Goal: Check status: Check status

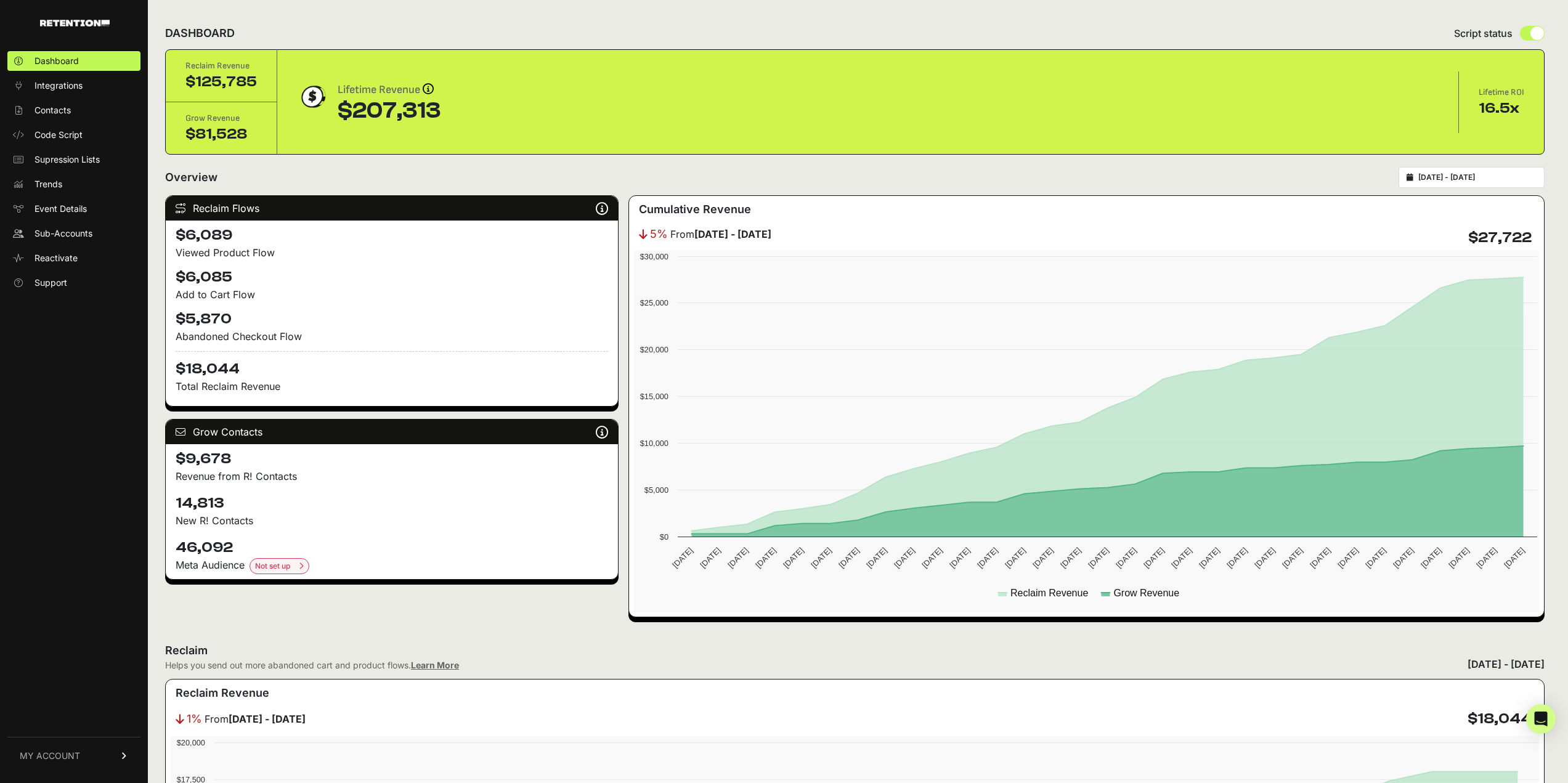
click at [1473, 182] on div "[DATE] - [DATE]" at bounding box center [1471, 177] width 146 height 21
click at [1484, 168] on div "[DATE] - [DATE]" at bounding box center [1471, 177] width 146 height 21
click at [1480, 177] on input "[DATE] - [DATE]" at bounding box center [1477, 177] width 119 height 9
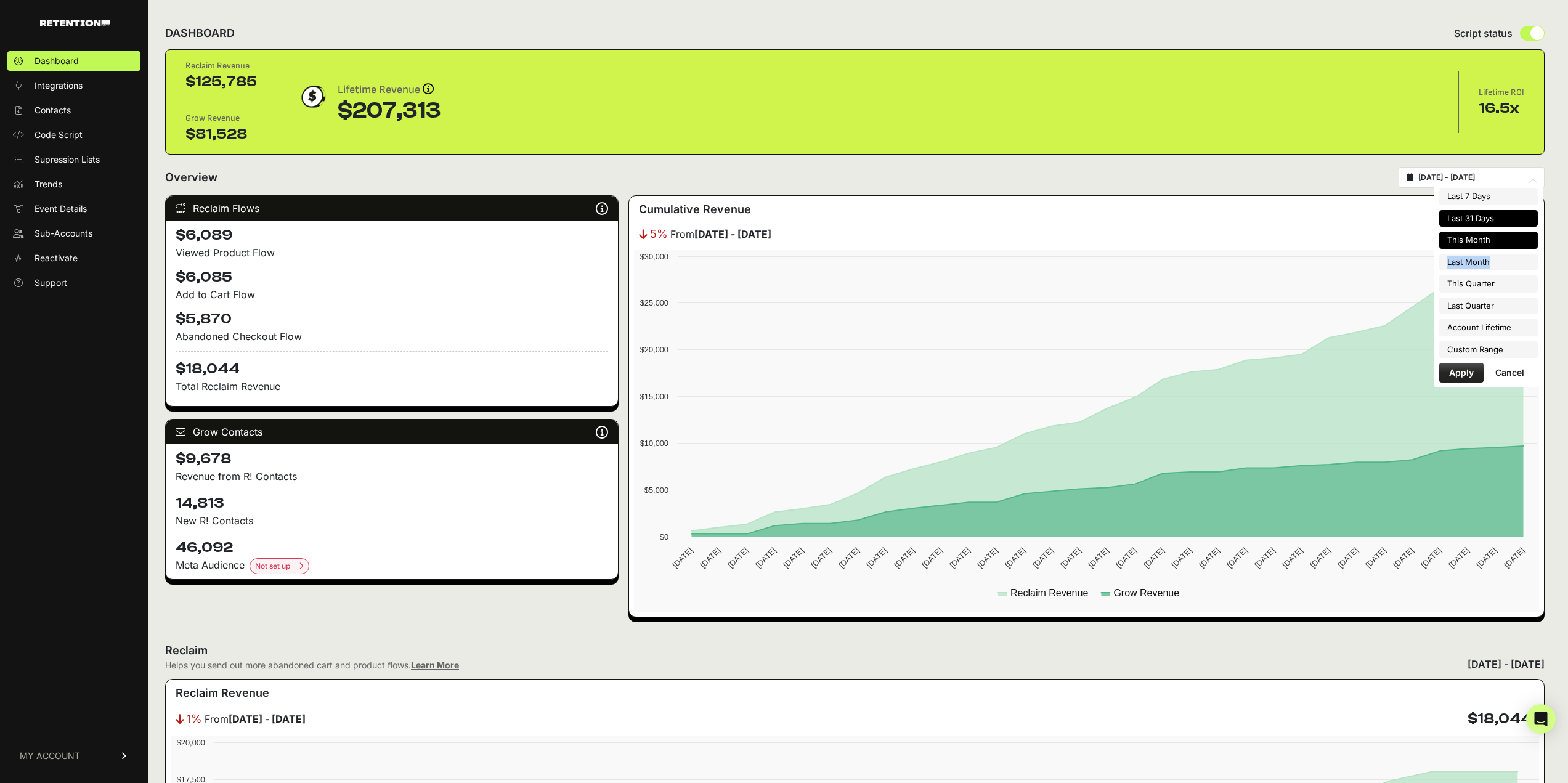
drag, startPoint x: 1493, startPoint y: 270, endPoint x: 1490, endPoint y: 242, distance: 28.2
click at [1490, 242] on ul "Last 7 Days Last 31 Days This Month Last Month This Quarter Last Quarter Accoun…" at bounding box center [1488, 272] width 99 height 170
click at [1490, 242] on li "This Month" at bounding box center [1488, 240] width 99 height 17
type input "[DATE] - [DATE]"
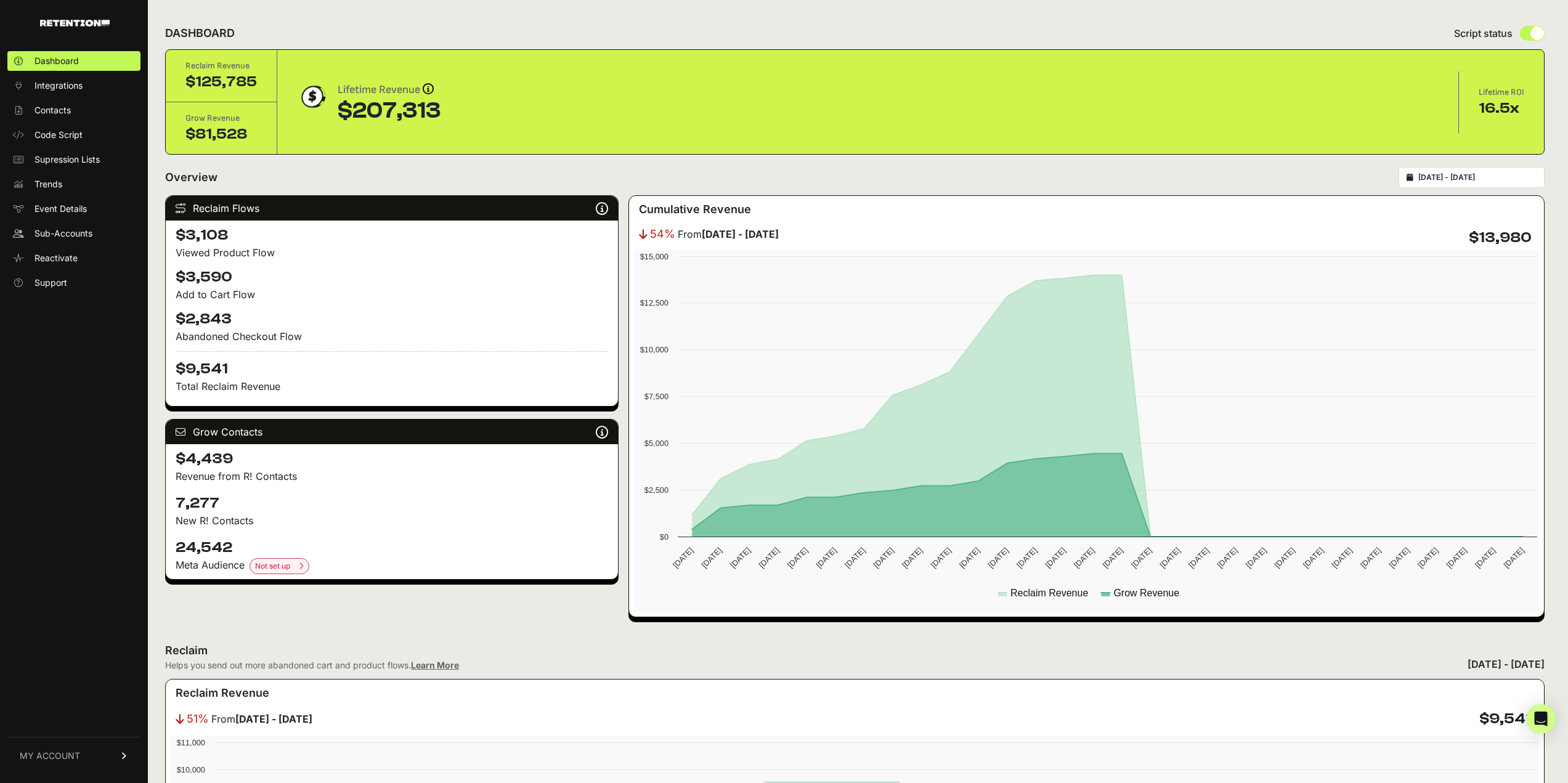
click at [858, 177] on div "Overview [DATE] - [DATE]" at bounding box center [854, 177] width 1379 height 21
click at [75, 233] on span "Sub-Accounts" at bounding box center [63, 233] width 58 height 12
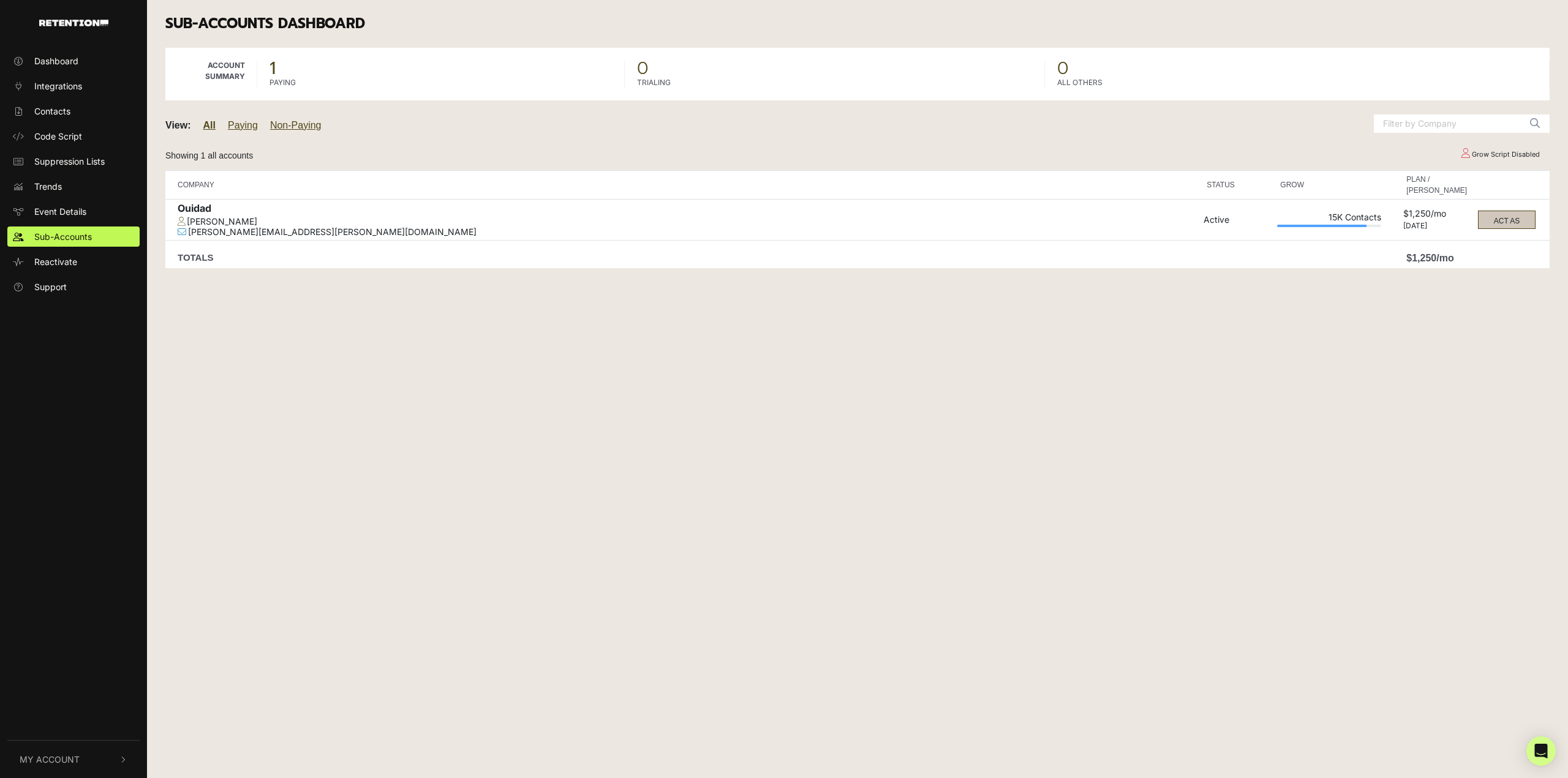
click at [1499, 227] on button "ACT AS" at bounding box center [1506, 219] width 57 height 18
